Goal: Task Accomplishment & Management: Manage account settings

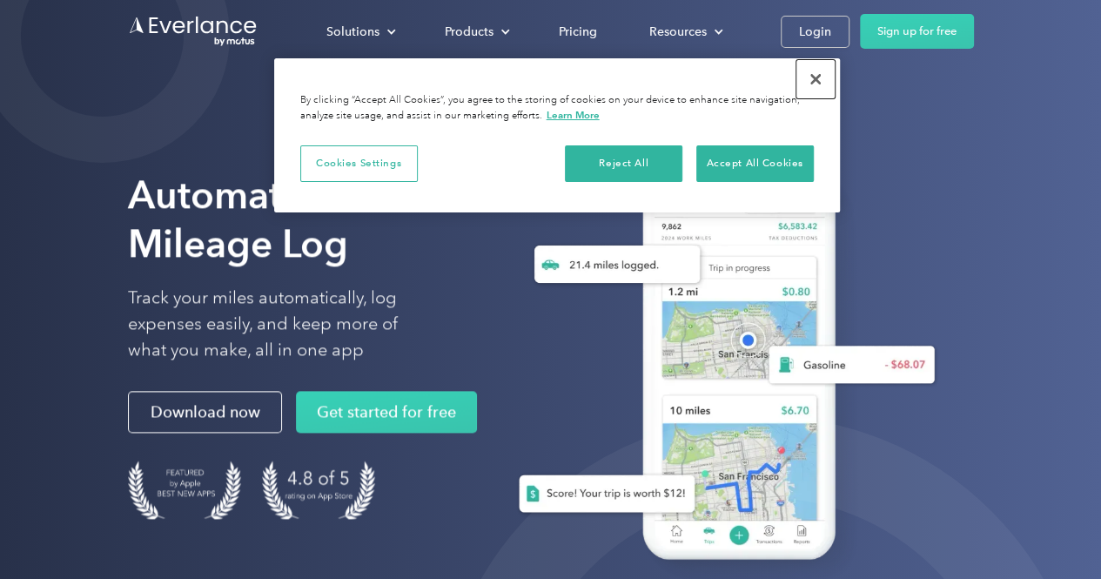
click at [815, 73] on button "Close" at bounding box center [815, 79] width 38 height 38
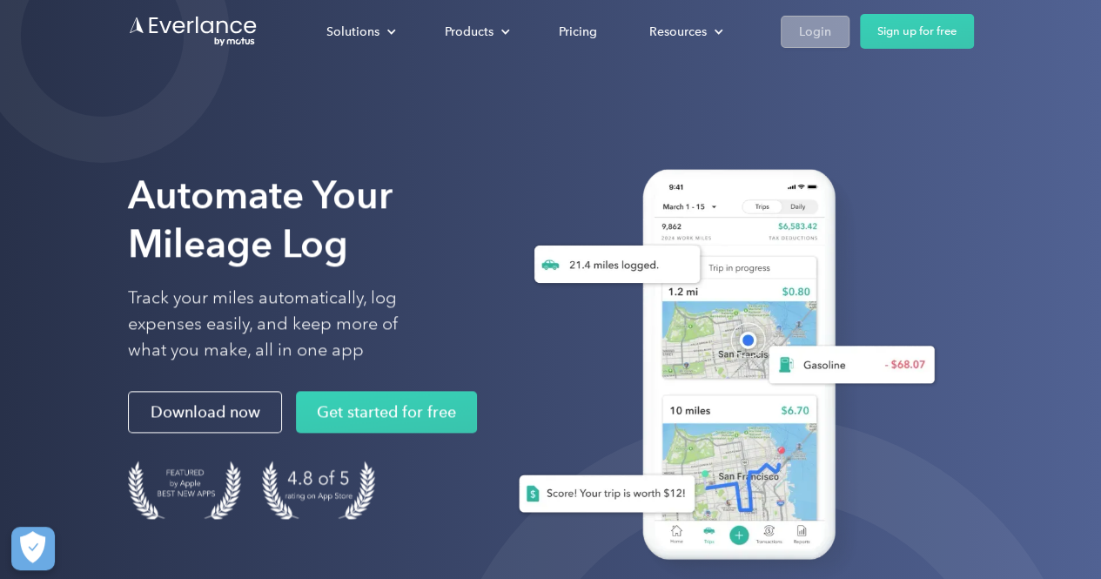
click at [809, 31] on div "Login" at bounding box center [815, 32] width 32 height 22
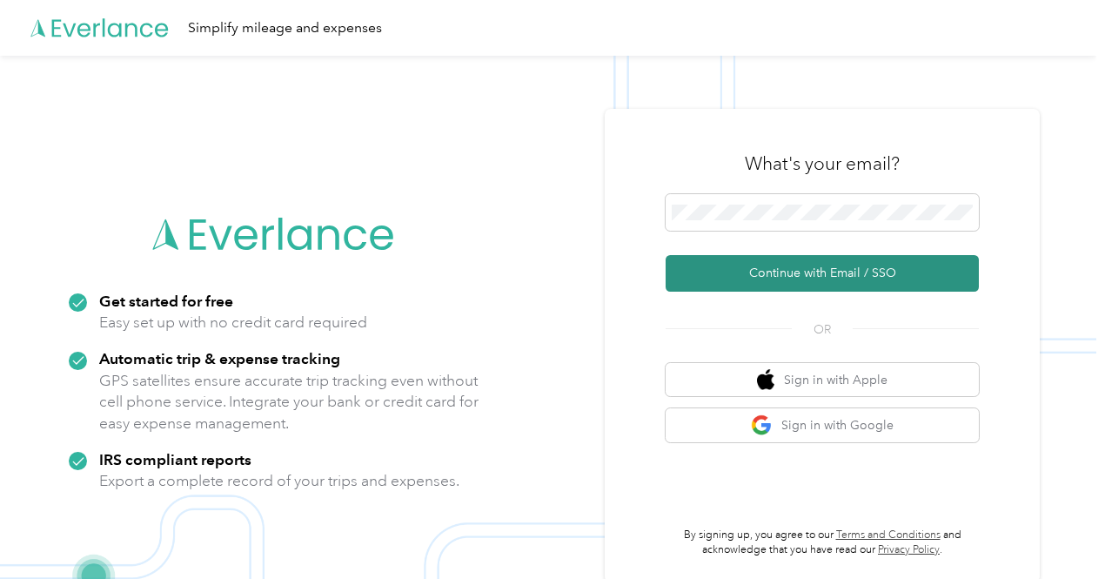
click at [810, 277] on button "Continue with Email / SSO" at bounding box center [822, 273] width 313 height 37
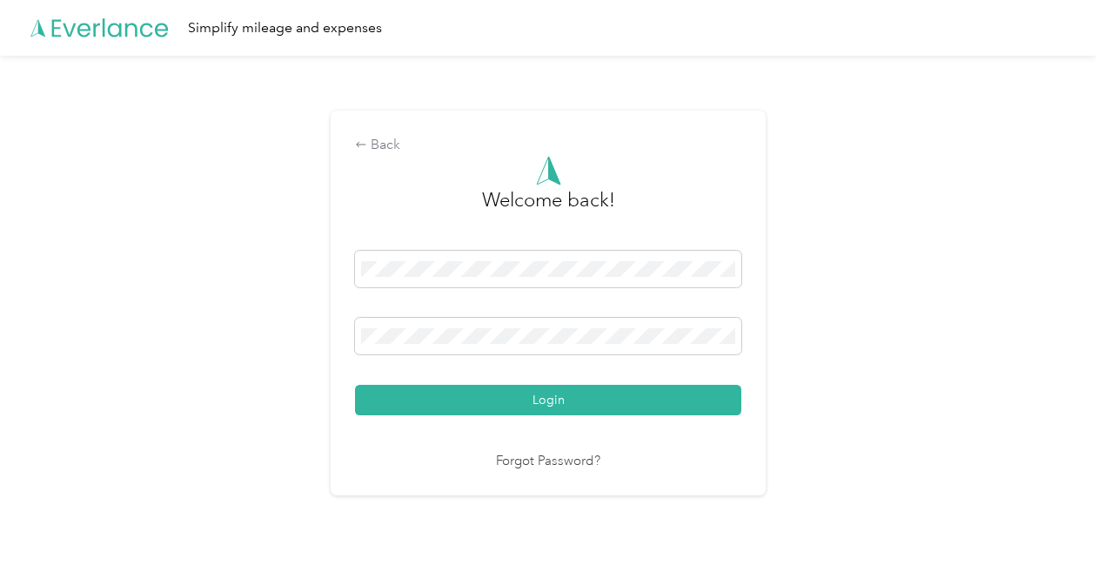
click at [814, 275] on div "Back Welcome back! Login Forgot Password?" at bounding box center [548, 310] width 1096 height 509
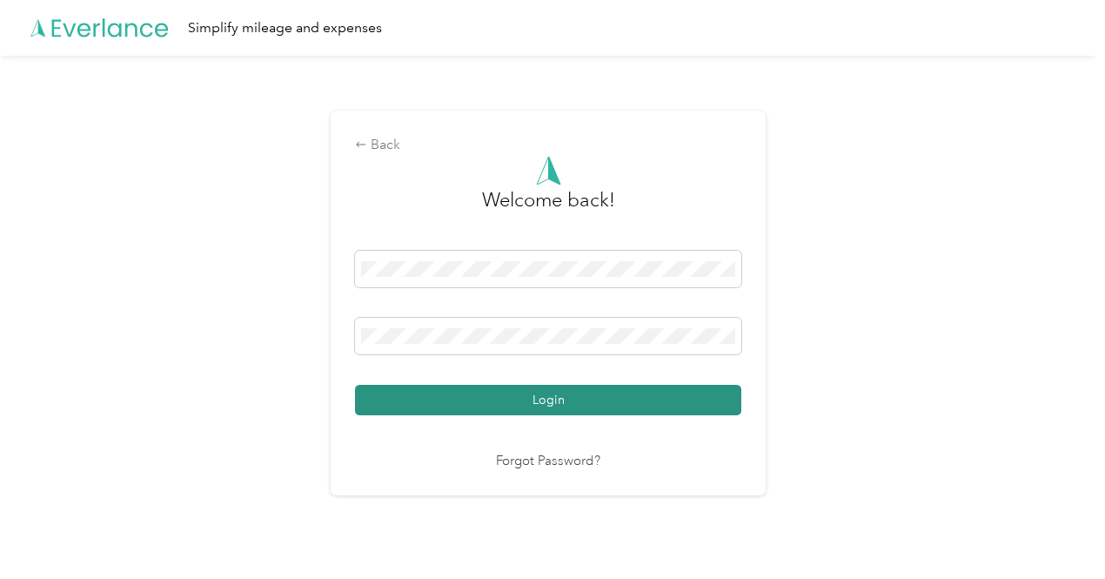
click at [521, 389] on button "Login" at bounding box center [548, 400] width 386 height 30
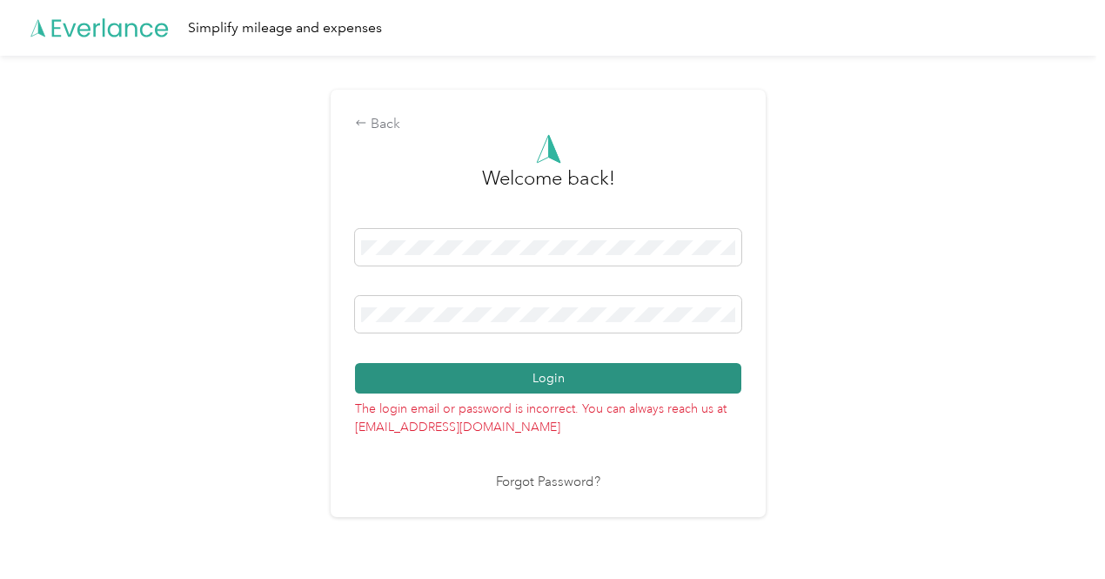
click at [485, 375] on button "Login" at bounding box center [548, 378] width 386 height 30
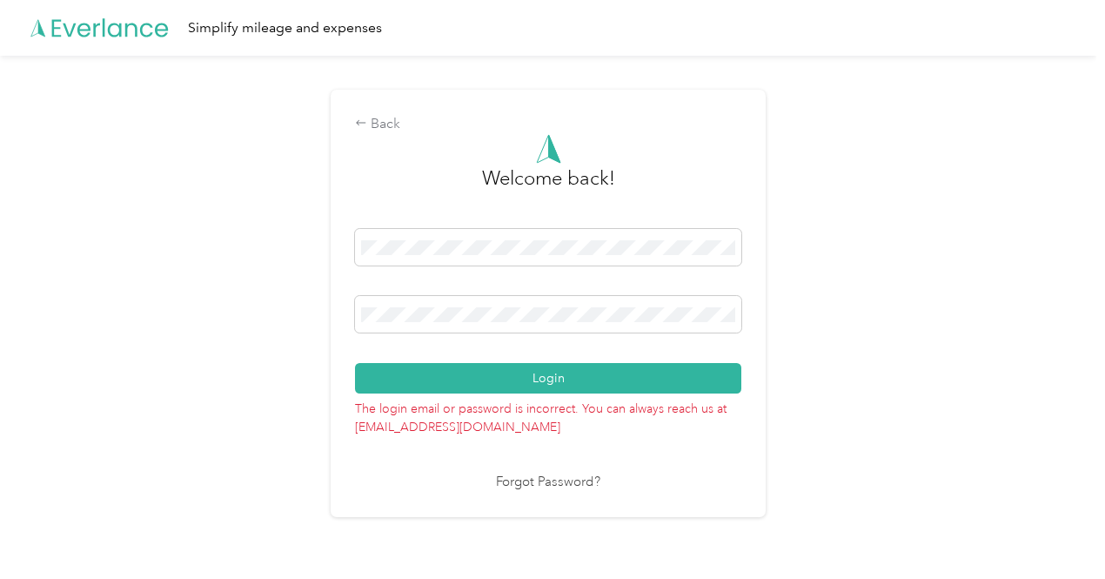
click at [536, 479] on link "Forgot Password?" at bounding box center [548, 483] width 104 height 20
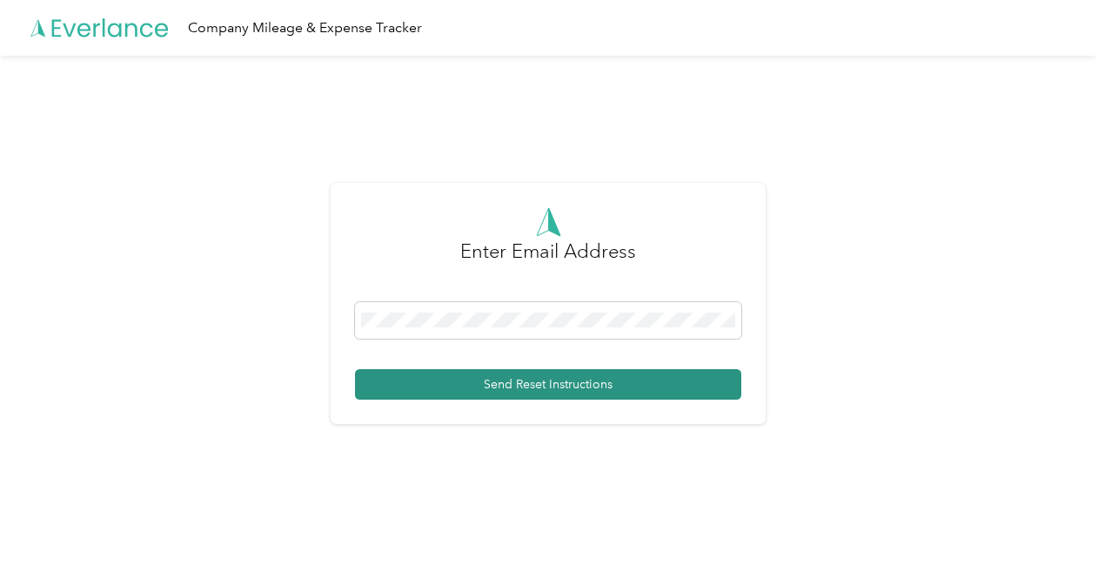
click at [470, 386] on button "Send Reset Instructions" at bounding box center [548, 384] width 386 height 30
